Goal: Navigation & Orientation: Find specific page/section

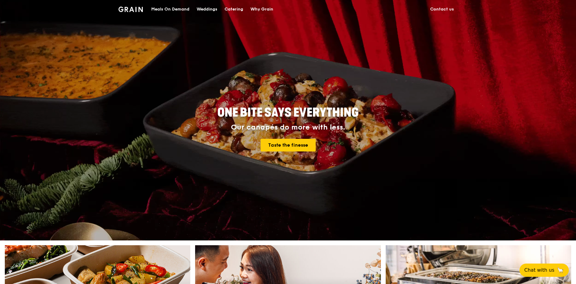
click at [201, 54] on div "ONE BITE SAYS EVERYTHING Our canapés do more with less. Taste the finesse" at bounding box center [288, 129] width 337 height 223
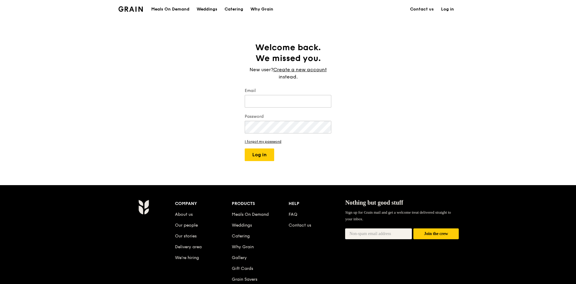
click at [211, 38] on div "Grain logo Meals On Demand Weddings Catering Why Grain Contact us Log in Welcom…" at bounding box center [288, 181] width 576 height 363
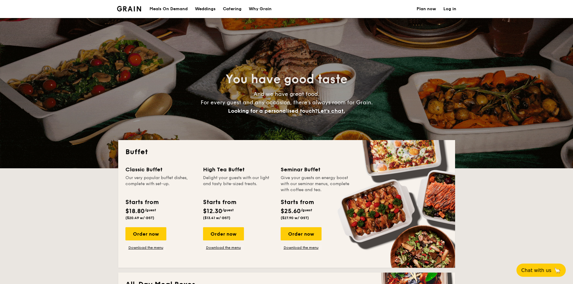
select select
